Goal: Transaction & Acquisition: Purchase product/service

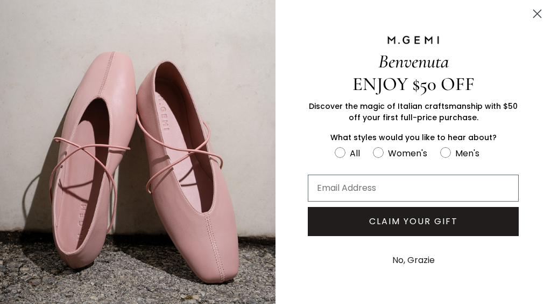
scroll to position [5, 0]
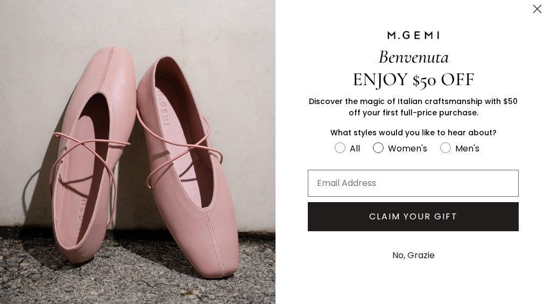
click at [380, 143] on circle "FULLSCREEN Form" at bounding box center [378, 148] width 10 height 10
click at [335, 141] on input "Women's" at bounding box center [334, 141] width 1 height 1
radio input "true"
click at [360, 178] on input "Email Address" at bounding box center [413, 183] width 211 height 27
click at [428, 251] on button "No, Grazie" at bounding box center [413, 255] width 53 height 27
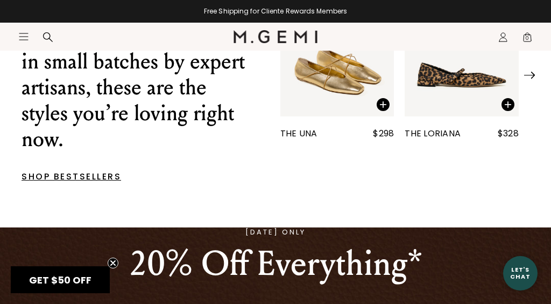
scroll to position [419, 0]
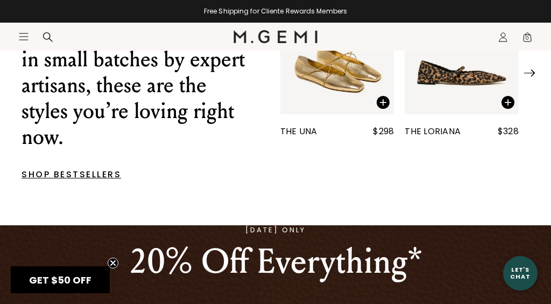
click at [90, 171] on p "SHOP BESTSELLERS" at bounding box center [135, 174] width 227 height 6
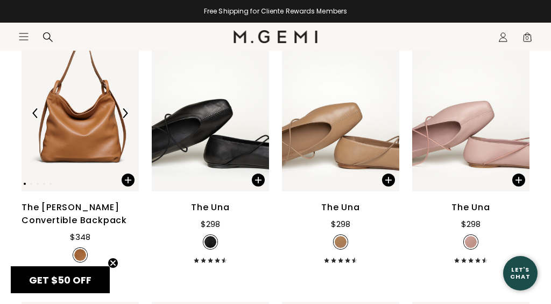
scroll to position [435, 0]
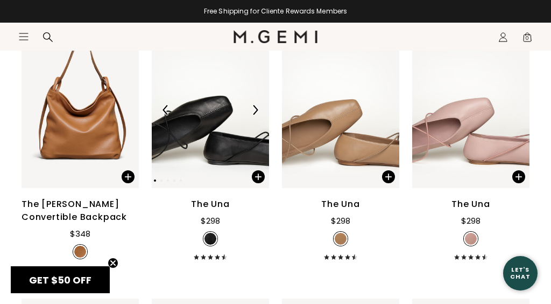
click at [213, 162] on img at bounding box center [210, 110] width 117 height 157
